Goal: Transaction & Acquisition: Purchase product/service

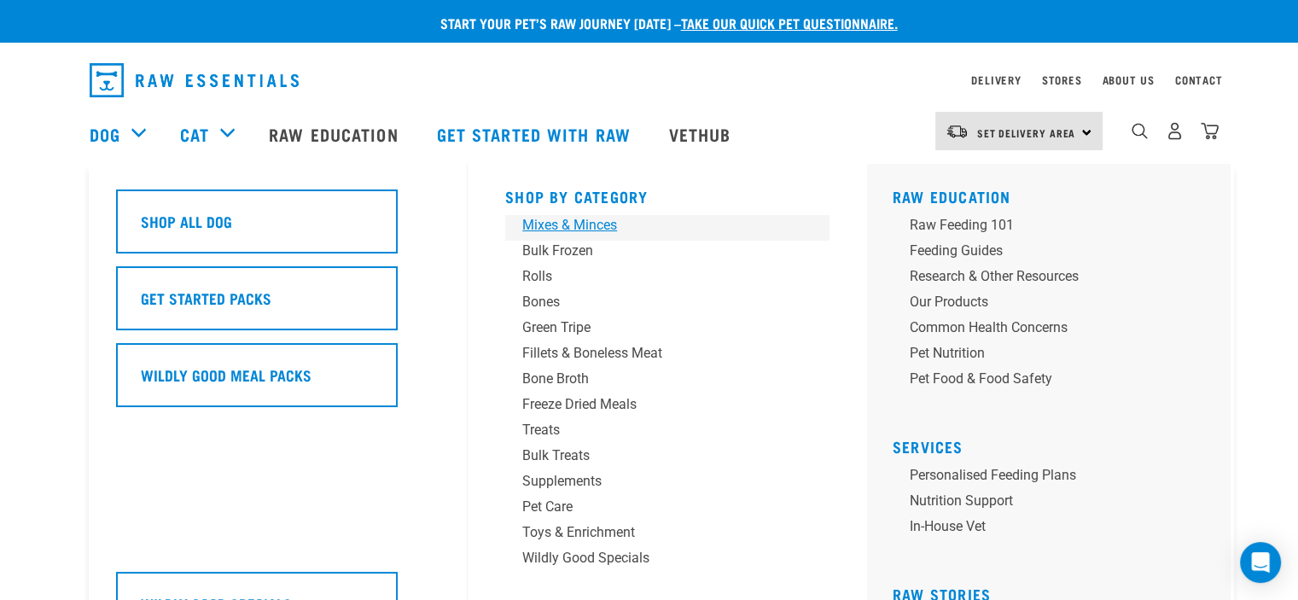
click at [563, 227] on div "Mixes & Minces" at bounding box center [655, 225] width 266 height 20
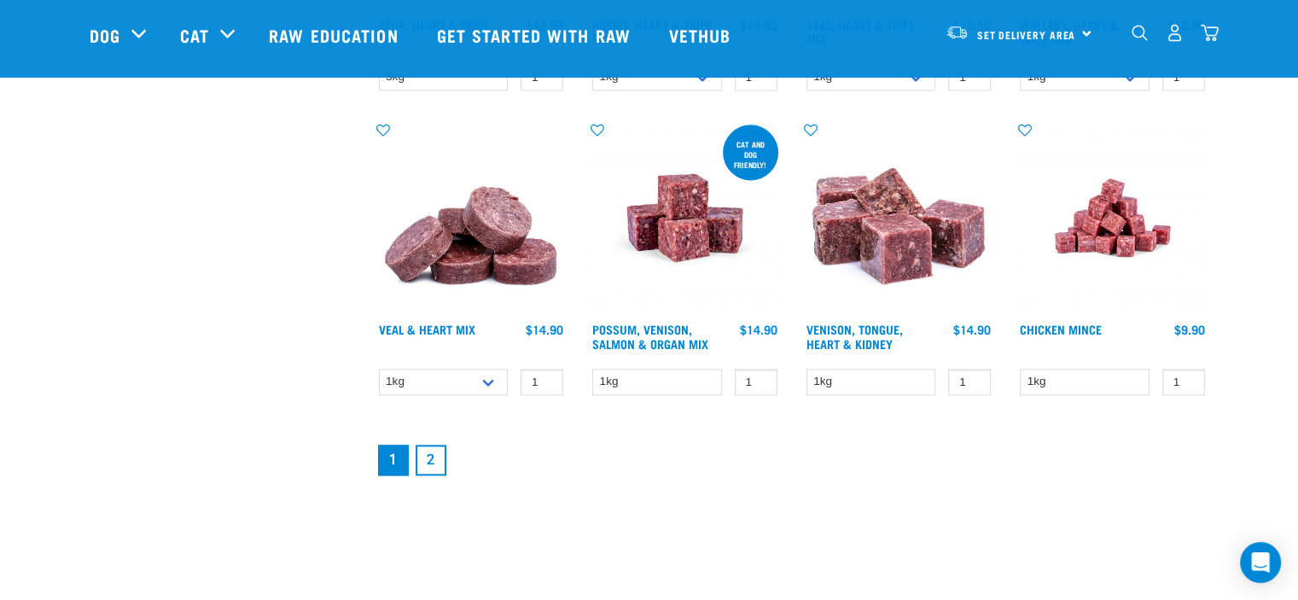
scroll to position [2303, 0]
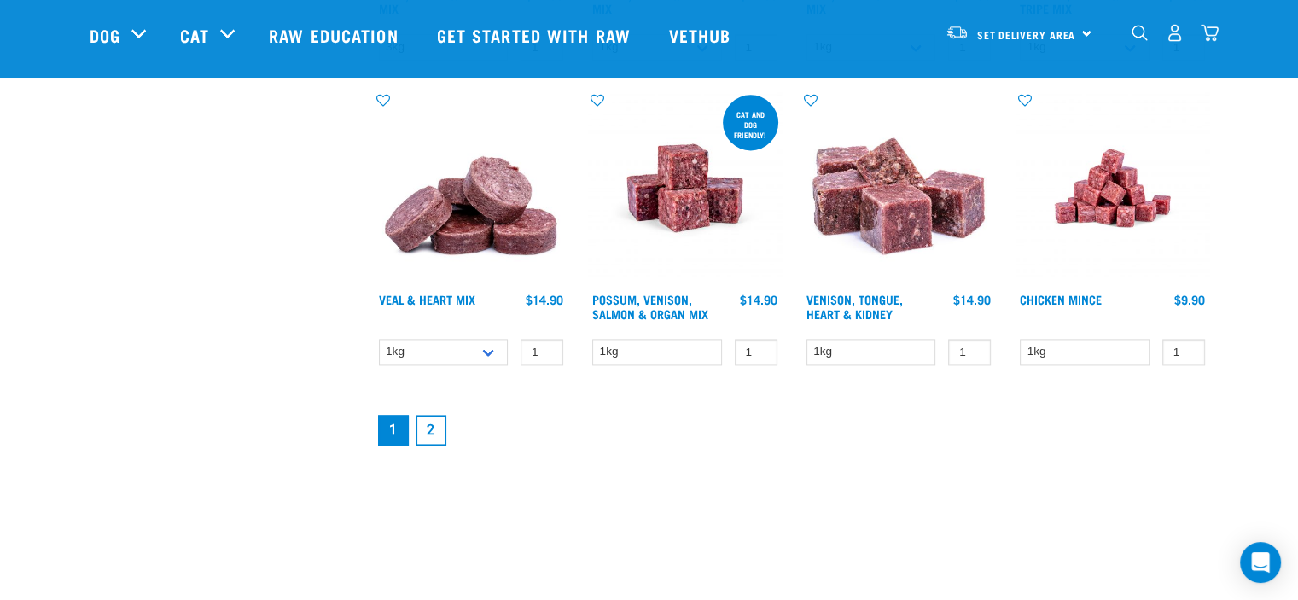
click at [433, 422] on link "2" at bounding box center [430, 430] width 31 height 31
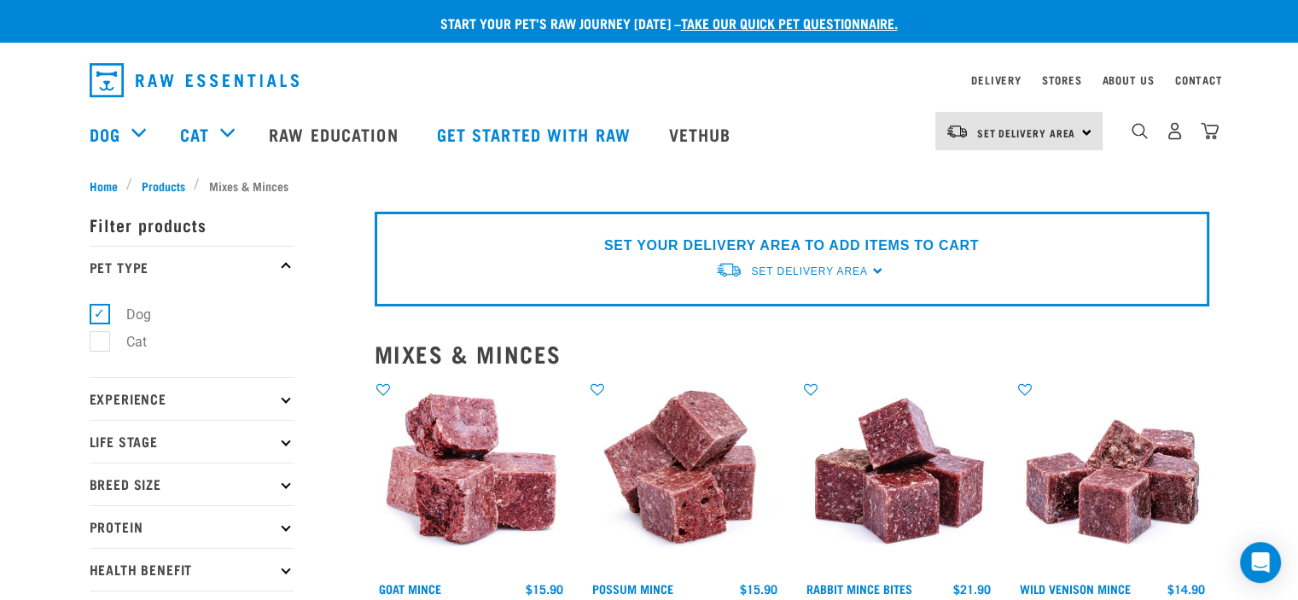
click at [1129, 142] on div "0" at bounding box center [1160, 134] width 117 height 68
click at [1147, 136] on img "dropdown navigation" at bounding box center [1139, 131] width 16 height 16
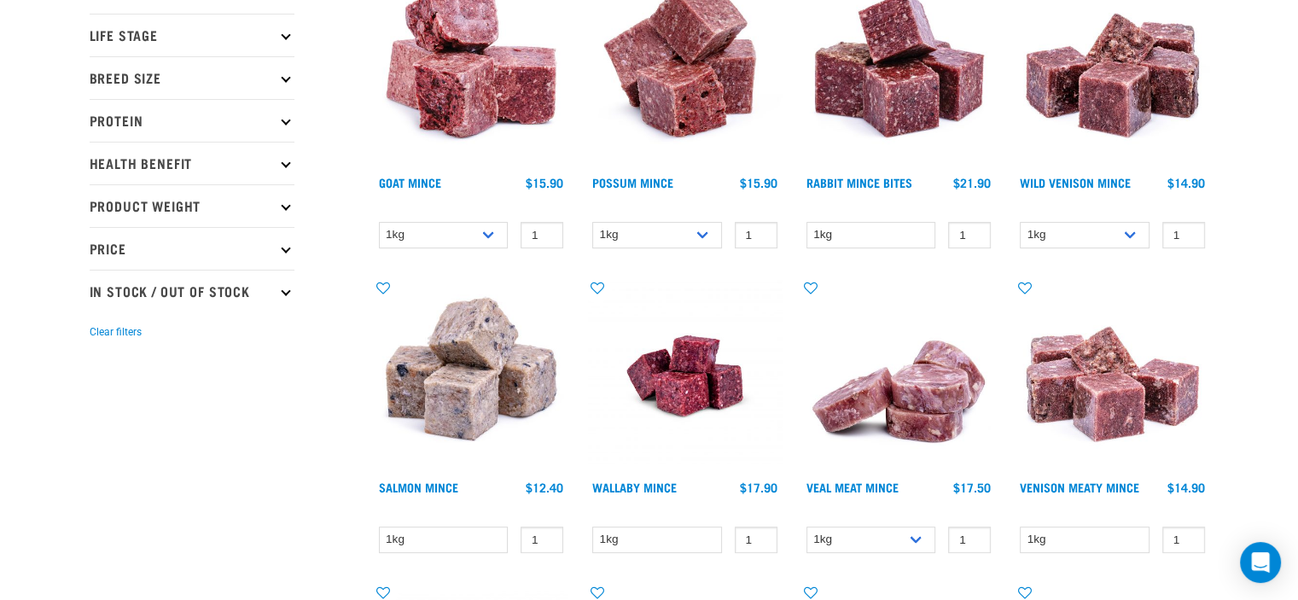
scroll to position [525, 0]
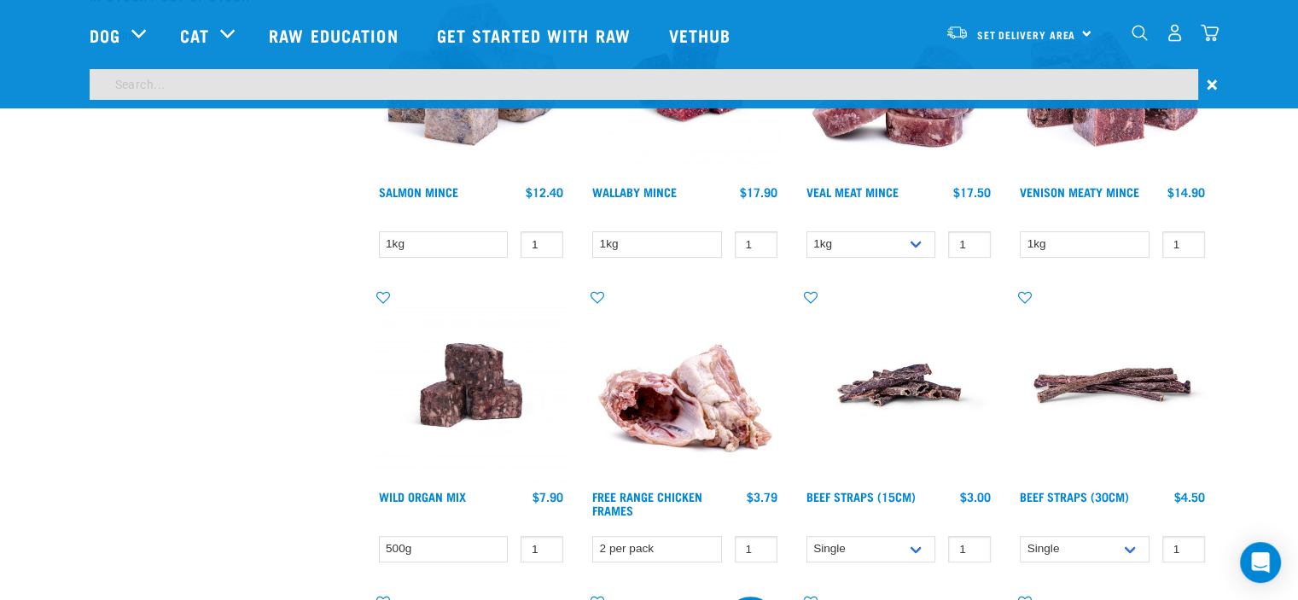
click at [243, 77] on input "search" at bounding box center [644, 84] width 1108 height 31
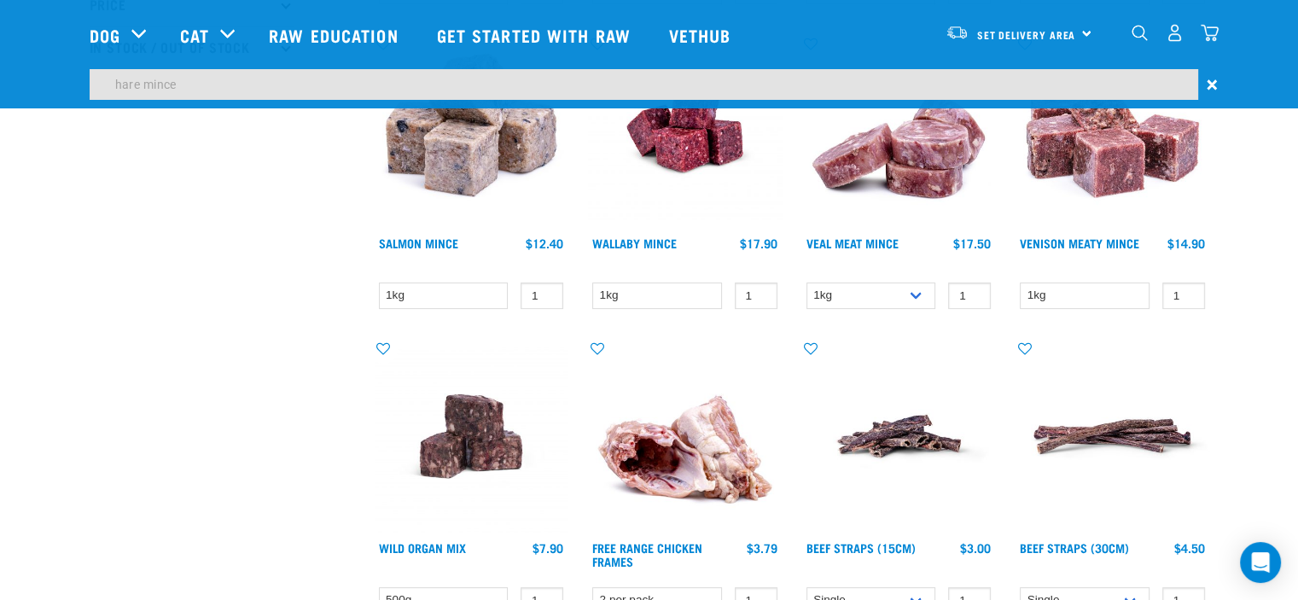
type input "hare mince"
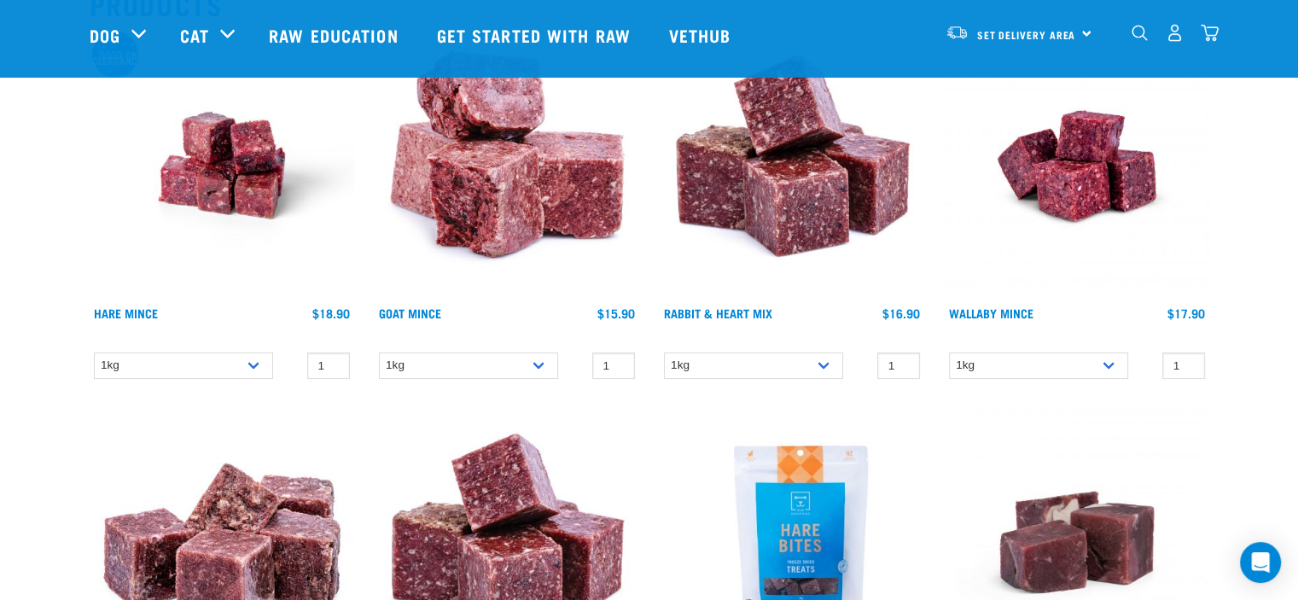
scroll to position [341, 0]
